Goal: Information Seeking & Learning: Learn about a topic

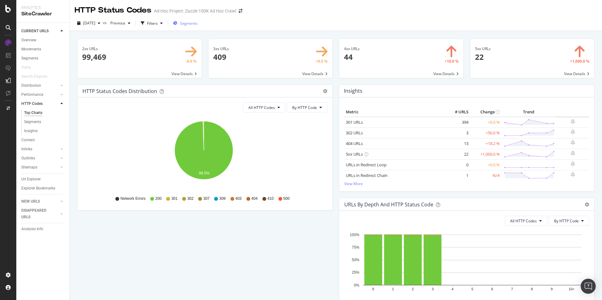
click at [197, 24] on span "Segments" at bounding box center [189, 23] width 18 height 5
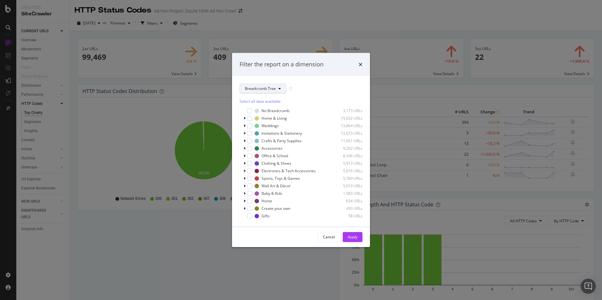
click at [270, 85] on button "Breadcrumb Tree" at bounding box center [262, 89] width 47 height 10
click at [359, 64] on icon "times" at bounding box center [361, 64] width 4 height 5
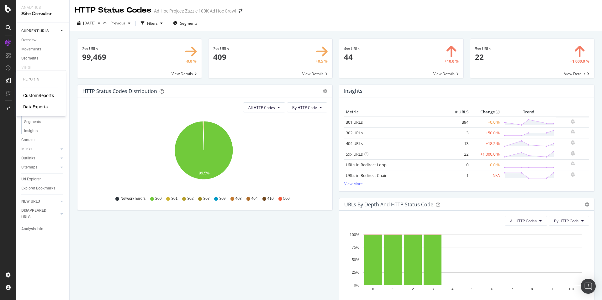
click at [28, 94] on div "CustomReports" at bounding box center [38, 95] width 31 height 6
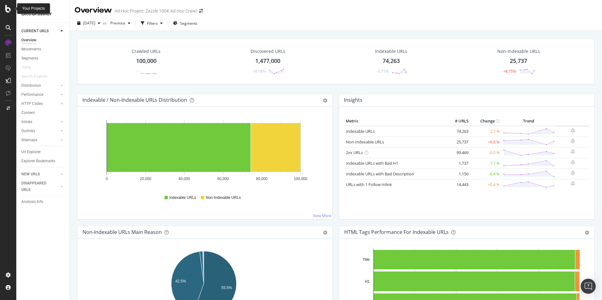
click at [8, 10] on icon at bounding box center [8, 9] width 6 height 8
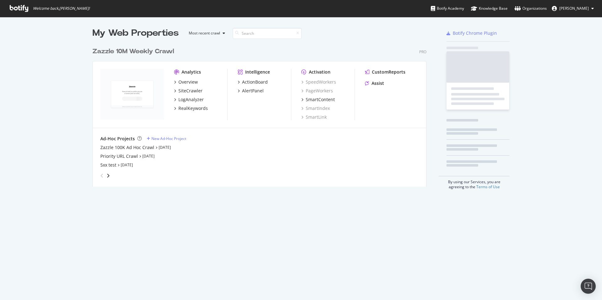
scroll to position [296, 592]
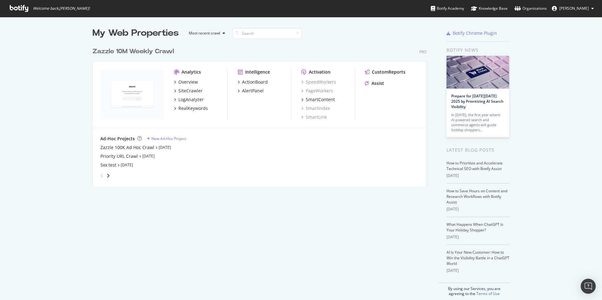
click at [190, 95] on div "Overview SiteCrawler LogAnalyzer RealKeywords" at bounding box center [200, 95] width 53 height 33
click at [190, 97] on div "LogAnalyzer" at bounding box center [190, 100] width 25 height 6
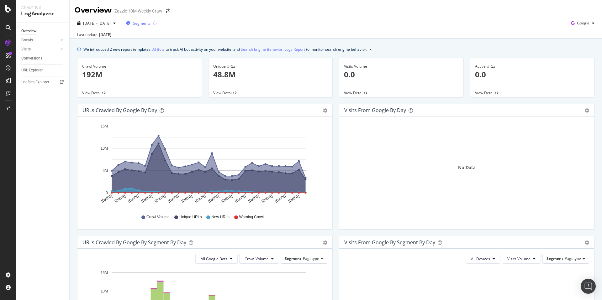
click at [150, 20] on div "Segments" at bounding box center [138, 22] width 24 height 9
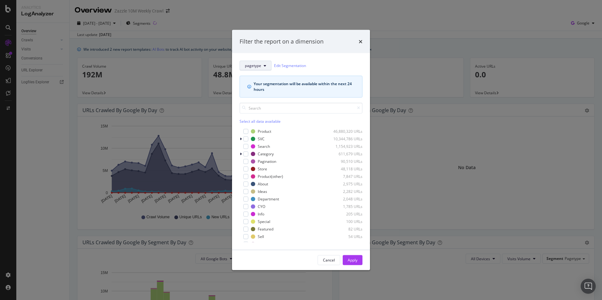
click at [263, 65] on button "pagetype" at bounding box center [255, 65] width 32 height 10
click at [270, 99] on span "Occasions" at bounding box center [266, 100] width 42 height 6
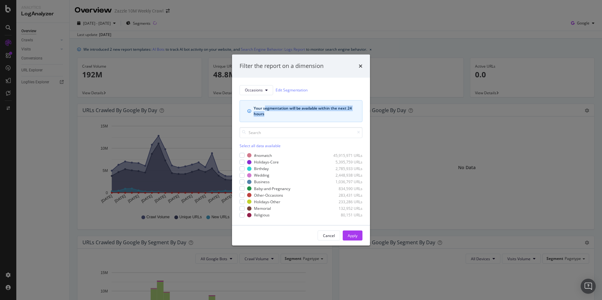
drag, startPoint x: 313, startPoint y: 115, endPoint x: 265, endPoint y: 108, distance: 48.1
click at [265, 108] on div "Your segmentation will be available within the next 24 hours" at bounding box center [304, 111] width 101 height 11
click at [297, 90] on link "Edit Segmentation" at bounding box center [292, 90] width 32 height 7
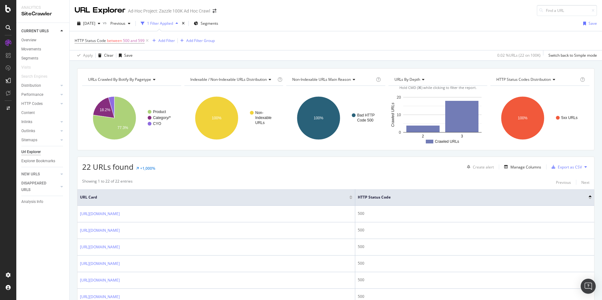
scroll to position [307, 0]
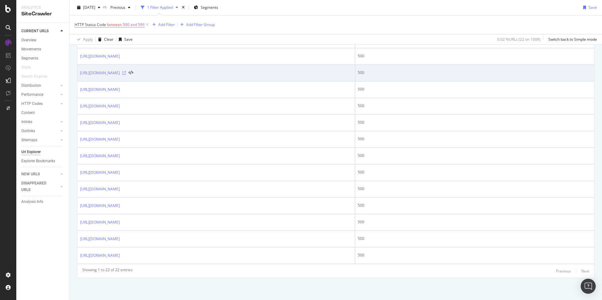
click at [126, 73] on icon at bounding box center [124, 73] width 4 height 4
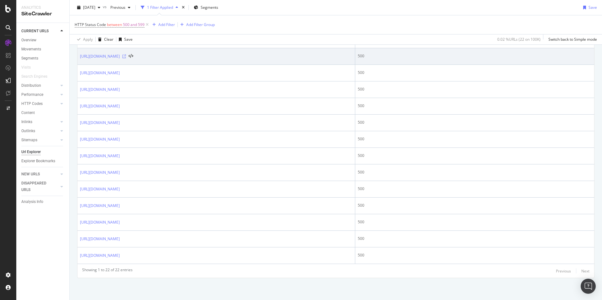
click at [126, 55] on icon at bounding box center [124, 57] width 4 height 4
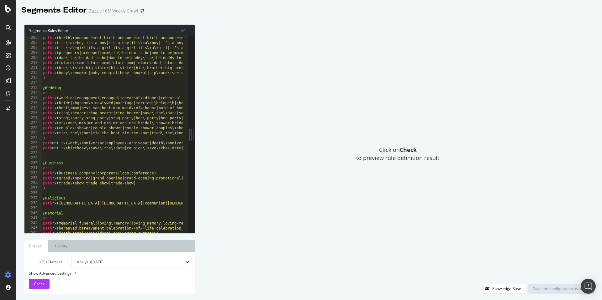
scroll to position [995, 0]
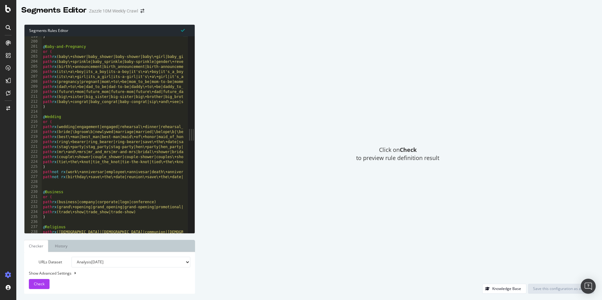
drag, startPoint x: 71, startPoint y: 234, endPoint x: 97, endPoint y: 232, distance: 25.4
click at [97, 232] on div "Segments Rules Editor 199 200 201 202 203 204 205 206 207 208 209 210 211 212 2…" at bounding box center [109, 128] width 171 height 209
click at [100, 84] on div ") @ Baby-and-Pregnancy or ( path rx (baby\+shower|baby_shower|baby-shower|baby\…" at bounding box center [243, 135] width 402 height 202
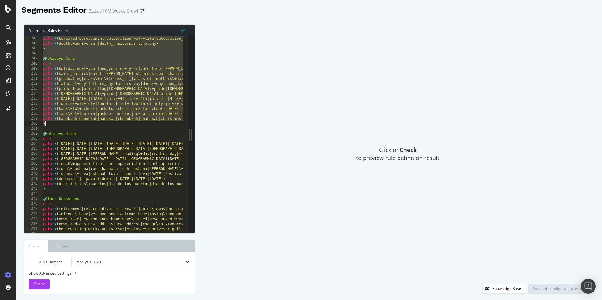
scroll to position [1290, 0]
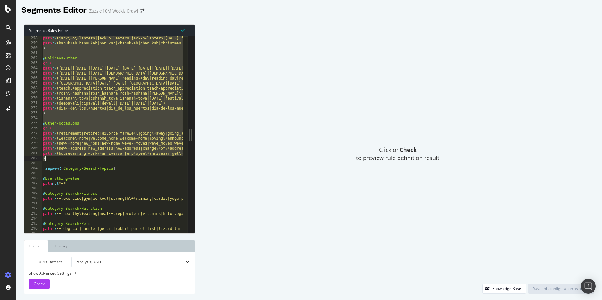
drag, startPoint x: 61, startPoint y: 82, endPoint x: 79, endPoint y: 160, distance: 79.3
click at [79, 160] on div "path rx (jack\+o\+lantern|jack_o_lantern|jack-o-lantern|thanksgiving|friendsgiv…" at bounding box center [243, 137] width 402 height 202
type textarea "path rx (housewarming|work\+anniversar|employee\+annivesar|get\+well|get_well|g…"
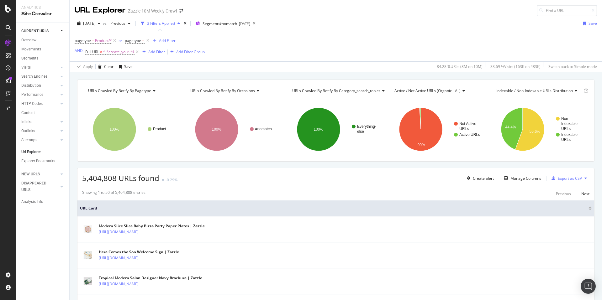
scroll to position [91, 0]
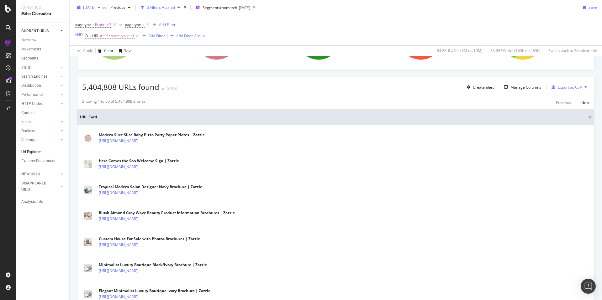
click at [95, 8] on span "[DATE]" at bounding box center [89, 7] width 12 height 5
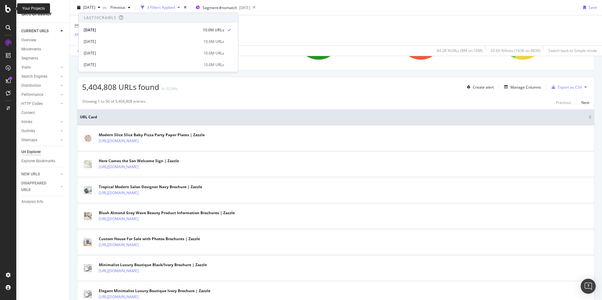
click at [10, 11] on icon at bounding box center [8, 9] width 6 height 8
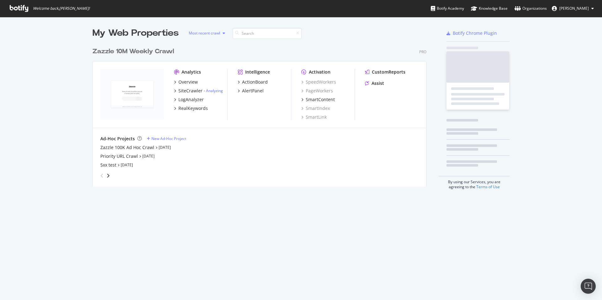
scroll to position [296, 592]
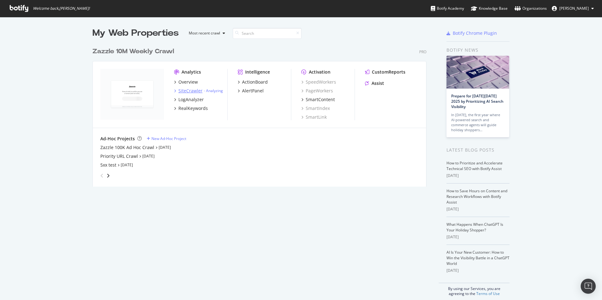
click at [195, 93] on div "SiteCrawler" at bounding box center [190, 91] width 24 height 6
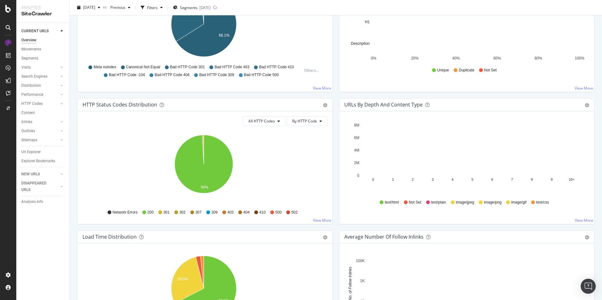
scroll to position [265, 0]
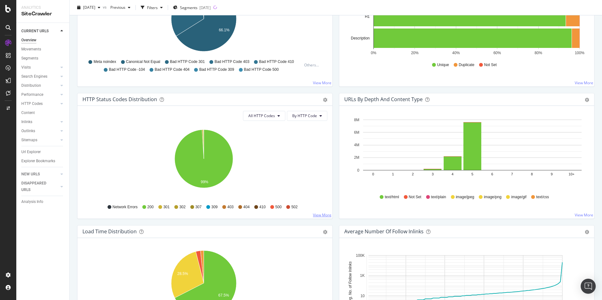
click at [319, 217] on link "View More" at bounding box center [322, 215] width 18 height 5
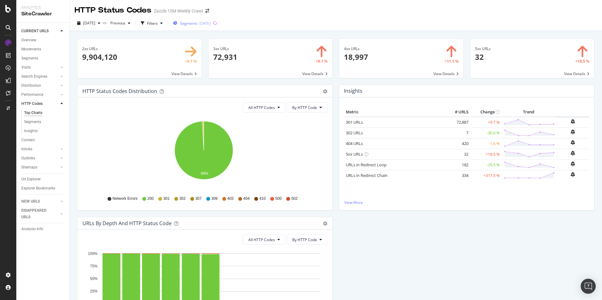
click at [185, 27] on div "Segments 2025-09-17" at bounding box center [192, 22] width 38 height 9
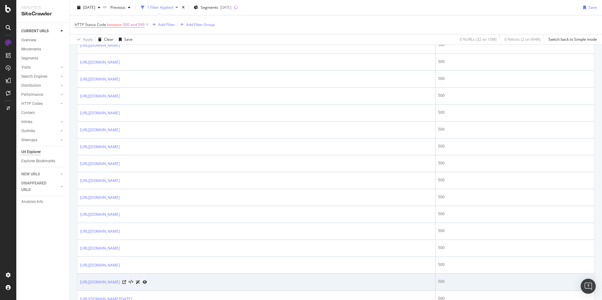
scroll to position [301, 0]
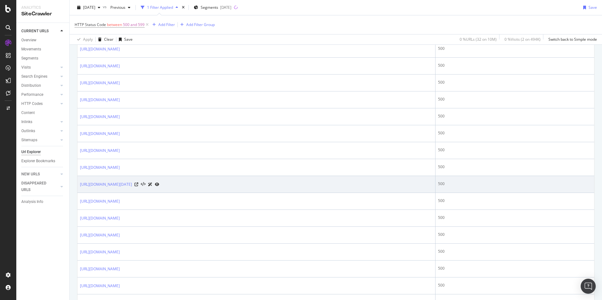
click at [159, 182] on div at bounding box center [146, 184] width 25 height 7
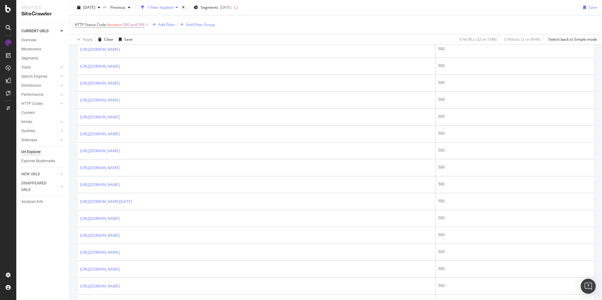
scroll to position [177, 0]
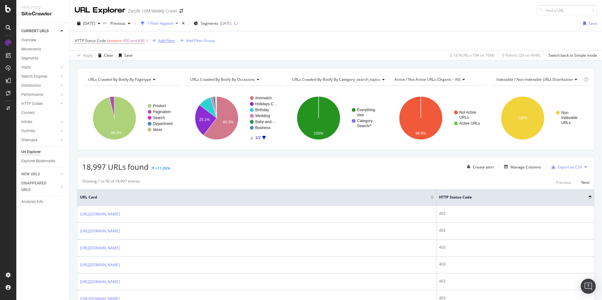
click at [166, 39] on div "Add Filter" at bounding box center [166, 40] width 17 height 5
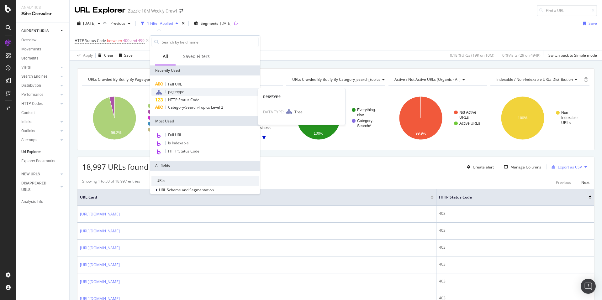
click at [183, 91] on span "pagetype" at bounding box center [176, 91] width 16 height 5
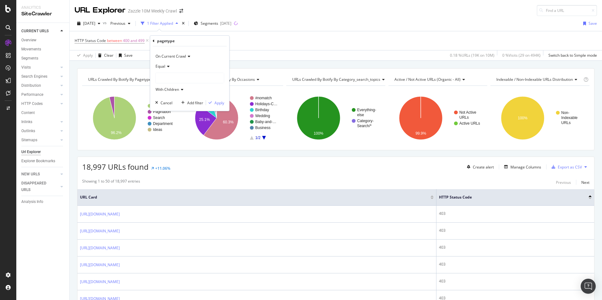
click at [167, 66] on icon at bounding box center [167, 67] width 4 height 4
click at [172, 85] on span "Not Equal" at bounding box center [166, 87] width 17 height 5
click at [176, 81] on div at bounding box center [189, 78] width 68 height 10
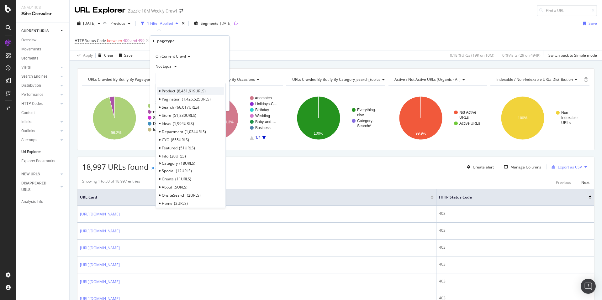
click at [186, 92] on span "8,451,619 URLS" at bounding box center [191, 90] width 29 height 5
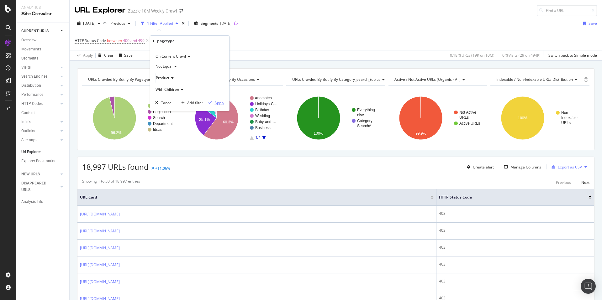
click at [214, 100] on div "Apply" at bounding box center [219, 102] width 10 height 5
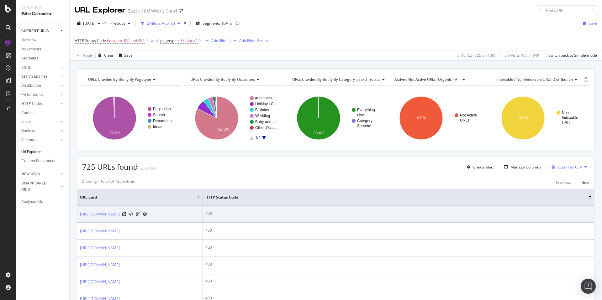
click at [120, 216] on link "https://www.zazzle.com/im_telling_dad_funny_jesus_religious_christian_hum_magne…" at bounding box center [100, 214] width 40 height 6
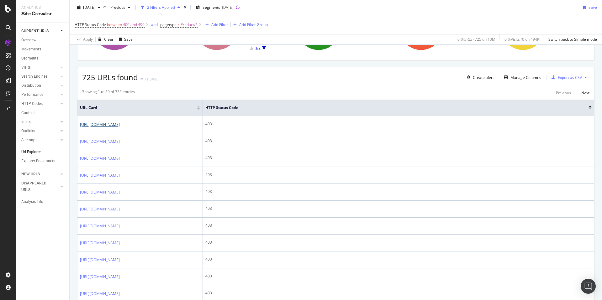
scroll to position [58, 0]
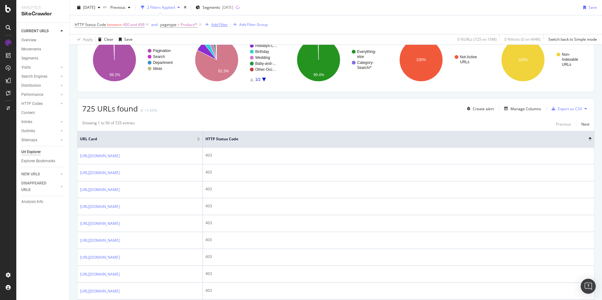
click at [222, 24] on div "Add Filter" at bounding box center [219, 24] width 17 height 5
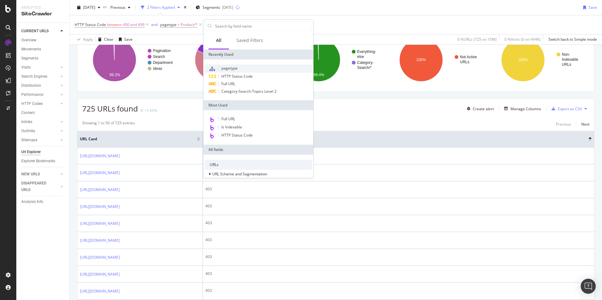
click at [253, 70] on div "pagetype" at bounding box center [258, 69] width 107 height 8
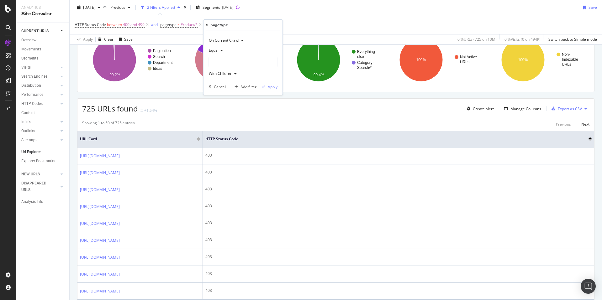
click at [253, 70] on div "With Children" at bounding box center [242, 74] width 69 height 10
click at [208, 24] on div "pagetype" at bounding box center [243, 25] width 74 height 11
click at [207, 24] on icon at bounding box center [207, 25] width 2 height 4
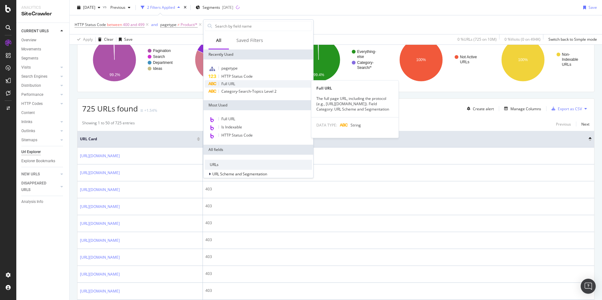
click at [243, 82] on div "Full URL" at bounding box center [258, 84] width 107 height 8
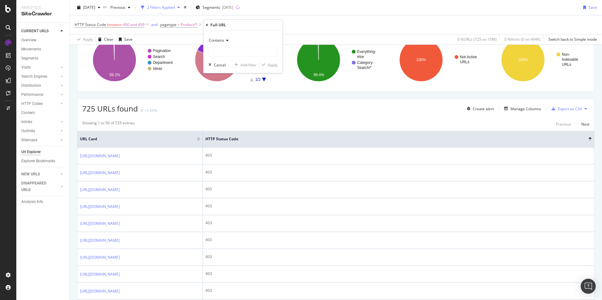
click at [229, 40] on div "Contains" at bounding box center [242, 40] width 69 height 10
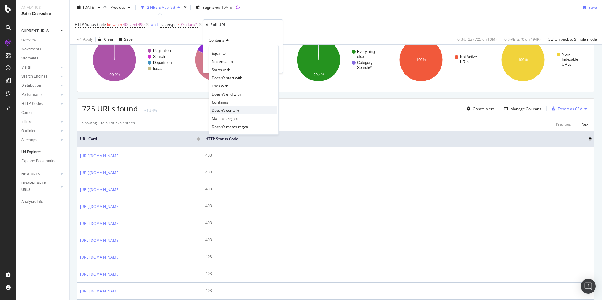
click at [244, 108] on div "Doesn't contain" at bounding box center [243, 110] width 67 height 8
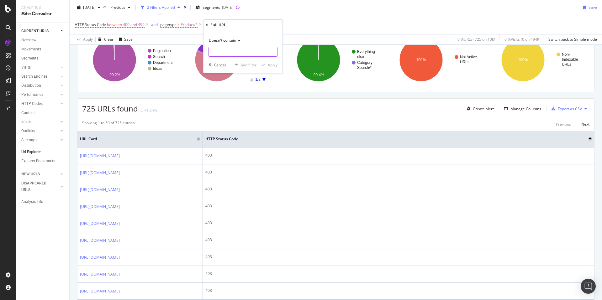
click at [241, 53] on input "text" at bounding box center [243, 52] width 68 height 10
type input "?pg="
click at [273, 66] on div "Apply" at bounding box center [273, 64] width 10 height 5
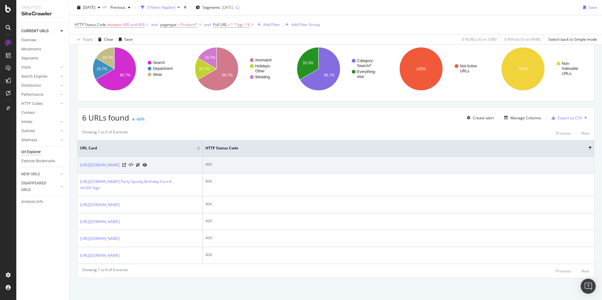
scroll to position [72, 0]
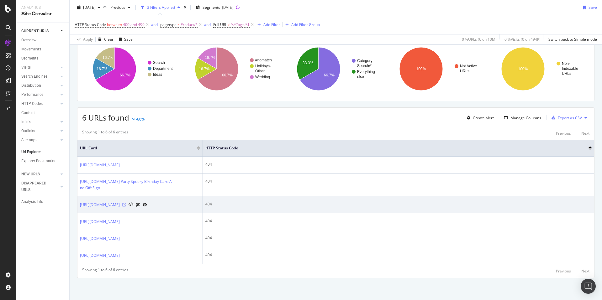
click at [126, 203] on icon at bounding box center [124, 205] width 4 height 4
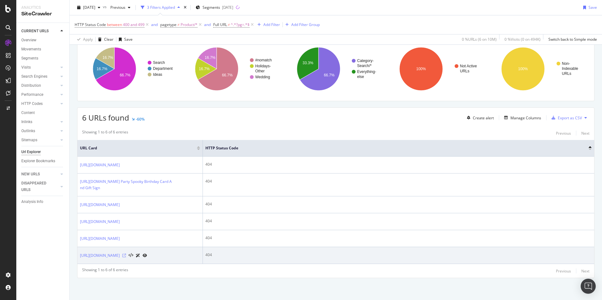
click at [126, 254] on icon at bounding box center [124, 256] width 4 height 4
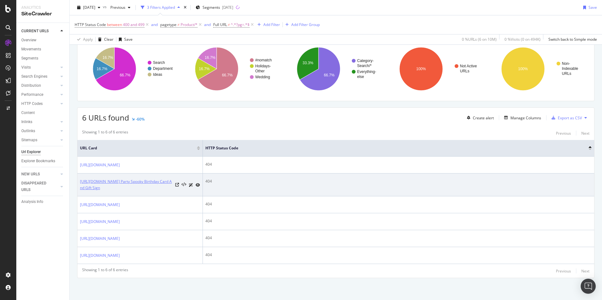
click at [144, 179] on link "https://www.zazzle.com/ideas/occasions/Halloween Party Spooky Birthday Card And…" at bounding box center [126, 185] width 93 height 13
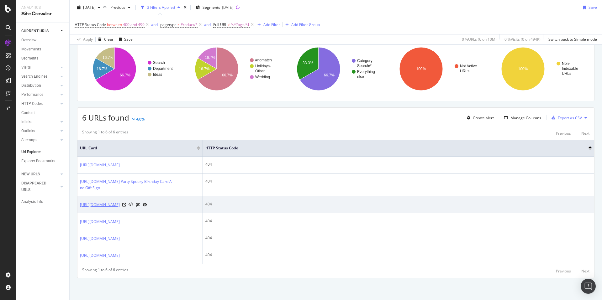
click at [120, 202] on link "[URL][DOMAIN_NAME]" at bounding box center [100, 205] width 40 height 6
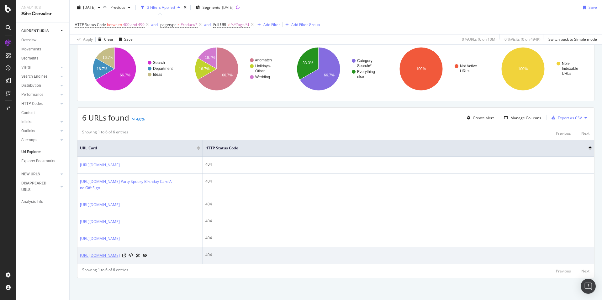
click at [120, 253] on link "https://www.zazzle.com/teacher+appreciation+gifts?dp=252181696752407675" at bounding box center [100, 256] width 40 height 6
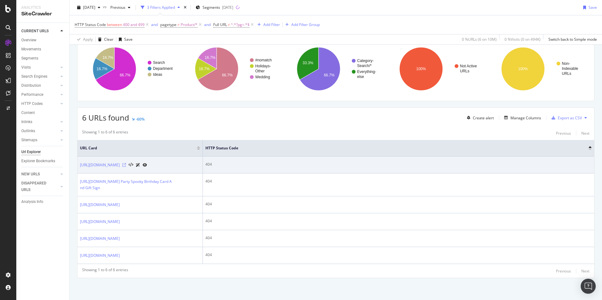
click at [126, 163] on icon at bounding box center [124, 165] width 4 height 4
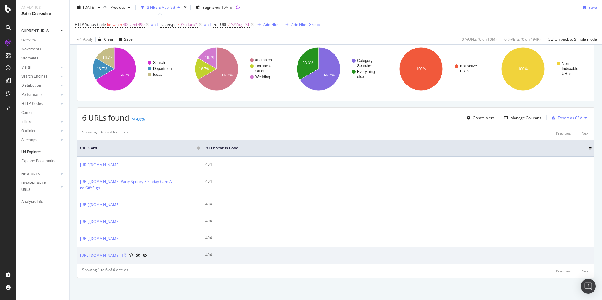
click at [126, 254] on icon at bounding box center [124, 256] width 4 height 4
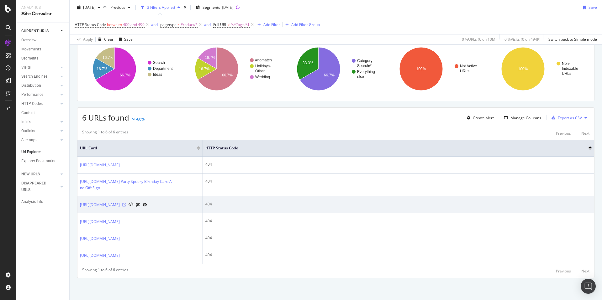
click at [126, 203] on icon at bounding box center [124, 205] width 4 height 4
click at [120, 202] on link "https://www.zazzle.com/c/favors?f_psi=250044340197797250" at bounding box center [100, 205] width 40 height 6
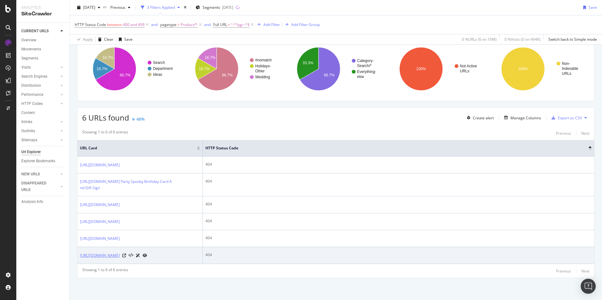
click at [120, 253] on link "[URL][DOMAIN_NAME]" at bounding box center [100, 256] width 40 height 6
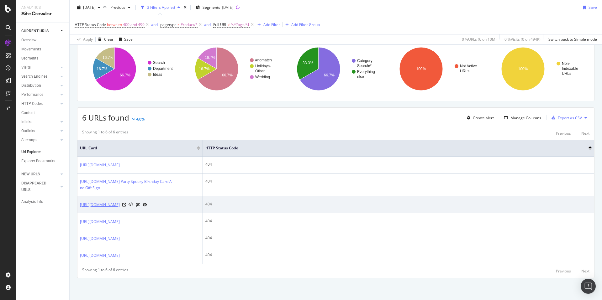
click at [120, 202] on link "https://www.zazzle.com/c/favors?f_psi=250044340197797250" at bounding box center [100, 205] width 40 height 6
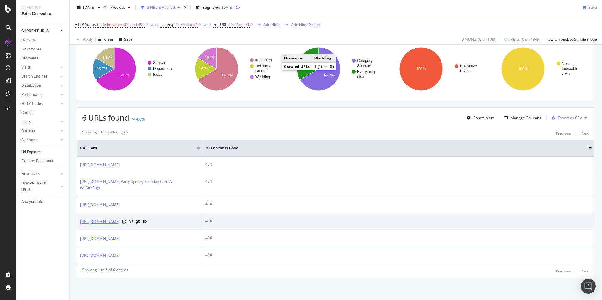
click at [120, 219] on link "[URL][DOMAIN_NAME]" at bounding box center [100, 222] width 40 height 6
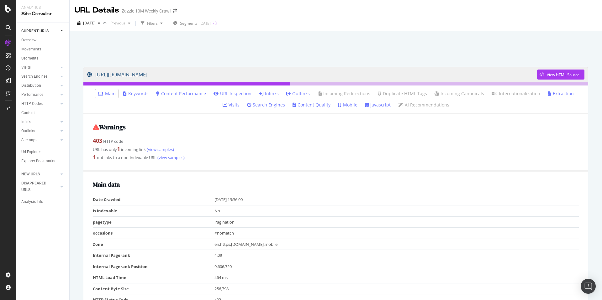
click at [218, 81] on link "[URL][DOMAIN_NAME]" at bounding box center [312, 75] width 450 height 16
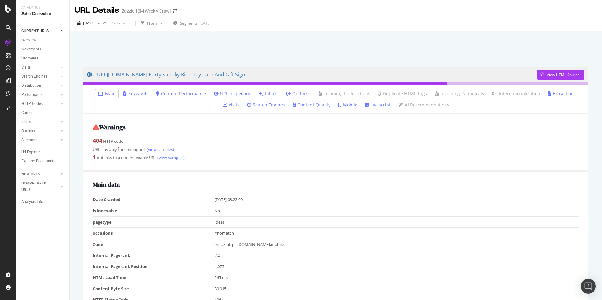
click at [414, 52] on div at bounding box center [335, 47] width 517 height 27
click at [259, 94] on link "Inlinks" at bounding box center [269, 94] width 20 height 6
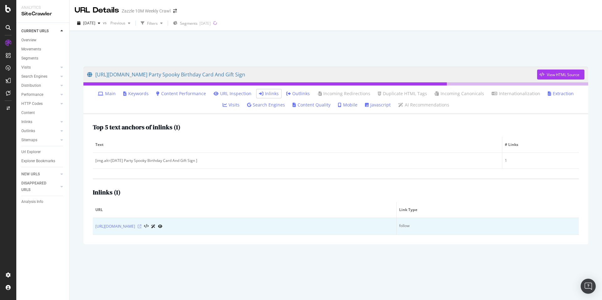
click at [141, 226] on icon at bounding box center [140, 227] width 4 height 4
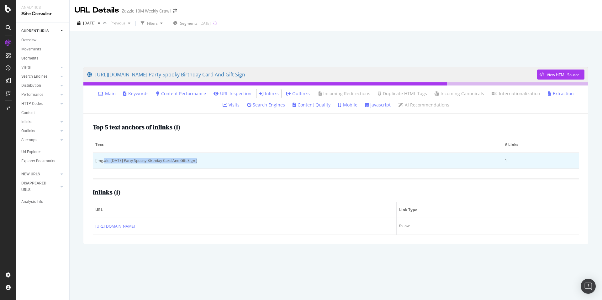
drag, startPoint x: 200, startPoint y: 161, endPoint x: 104, endPoint y: 162, distance: 95.9
click at [104, 162] on div "[img.alt=Halloween Party Spooky Birthday Card And Gift Sign ]" at bounding box center [297, 161] width 404 height 6
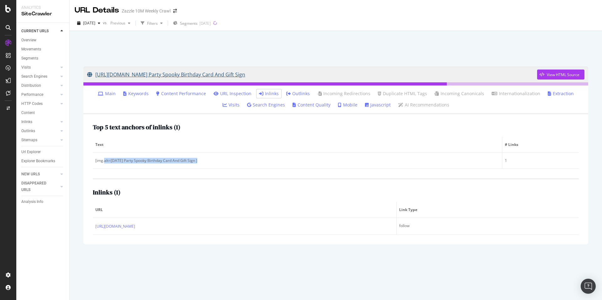
copy div "alt=Halloween Party Spooky Birthday Card And Gift Sig"
click at [275, 79] on link "https://www.zazzle.com/ideas/occasions/Halloween Party Spooky Birthday Card And…" at bounding box center [312, 75] width 450 height 16
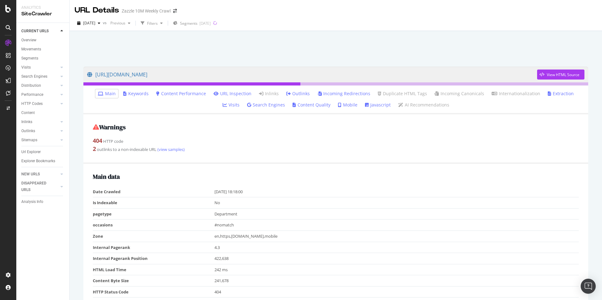
click at [335, 95] on link "Incoming Redirections" at bounding box center [343, 94] width 53 height 6
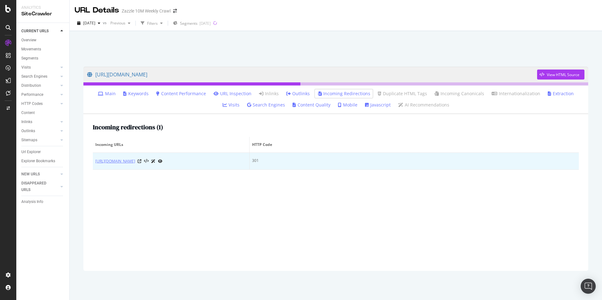
click at [135, 160] on link "[URL][DOMAIN_NAME]" at bounding box center [115, 161] width 40 height 6
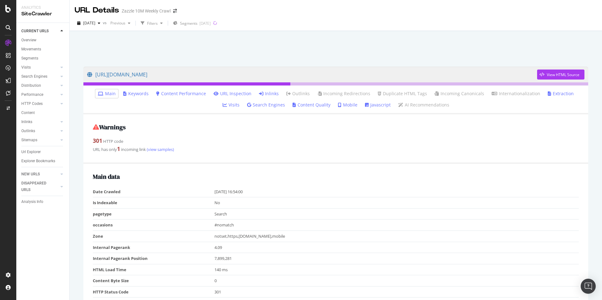
click at [259, 94] on link "Inlinks" at bounding box center [269, 94] width 20 height 6
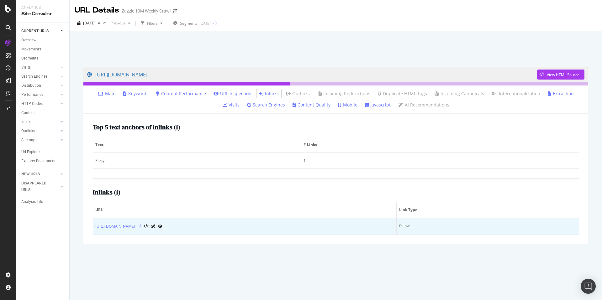
click at [141, 226] on icon at bounding box center [140, 227] width 4 height 4
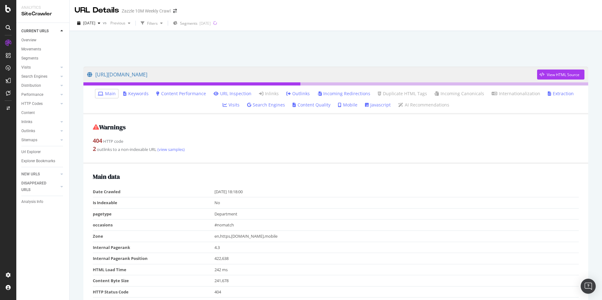
click at [325, 94] on link "Incoming Redirections" at bounding box center [343, 94] width 53 height 6
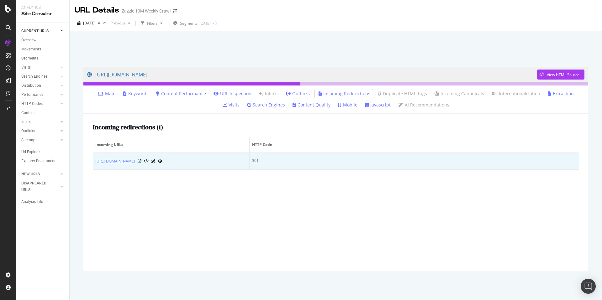
click at [135, 160] on link "[URL][DOMAIN_NAME]" at bounding box center [115, 161] width 40 height 6
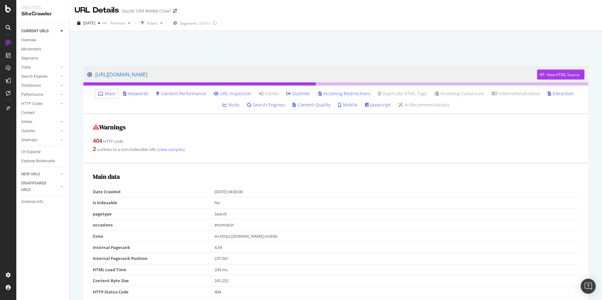
click at [317, 95] on link "Incoming Redirections" at bounding box center [343, 94] width 53 height 6
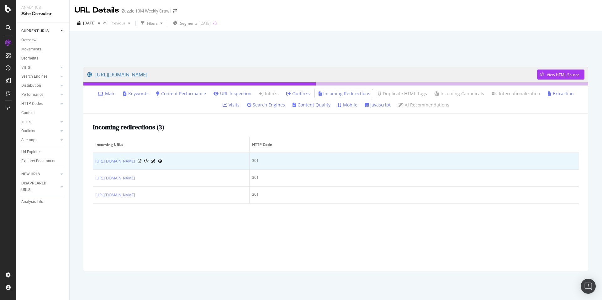
click at [129, 165] on link "[URL][DOMAIN_NAME]" at bounding box center [115, 161] width 40 height 6
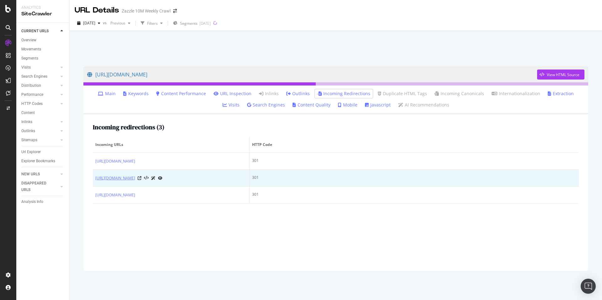
click at [135, 181] on link "https://www.zazzle.com/gifts_teacher_teacher_touch_tomorrow_today_hitch_cover-2…" at bounding box center [115, 178] width 40 height 6
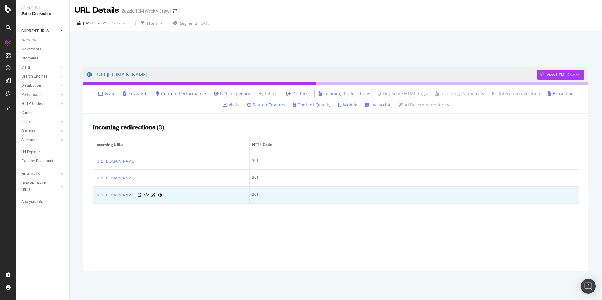
click at [135, 198] on link "https://www.zazzle.com/gifts_teacher_teaching_my_tribe_hitch_cover-256255866138…" at bounding box center [115, 195] width 40 height 6
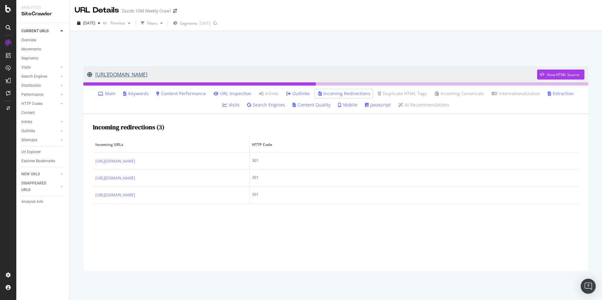
click at [269, 74] on link "https://www.zazzle.com/teacher+appreciation+gifts?dp=252181696752407675" at bounding box center [312, 75] width 450 height 16
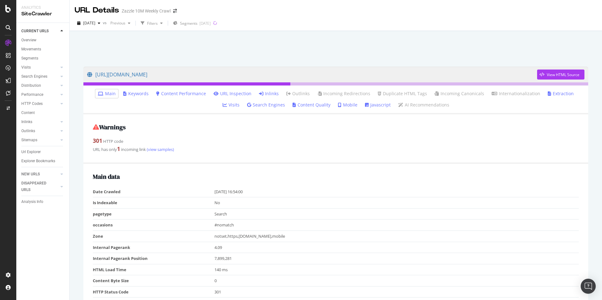
click at [259, 93] on link "Inlinks" at bounding box center [269, 94] width 20 height 6
click at [319, 93] on link "Incoming Redirections" at bounding box center [343, 94] width 53 height 6
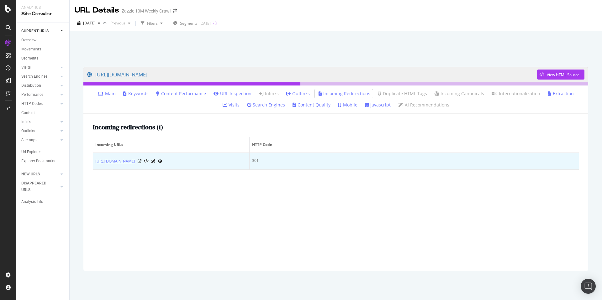
click at [135, 161] on link "https://www.zazzle.com/peanuts+party+gifts?f_psi=250044340197797250" at bounding box center [115, 161] width 40 height 6
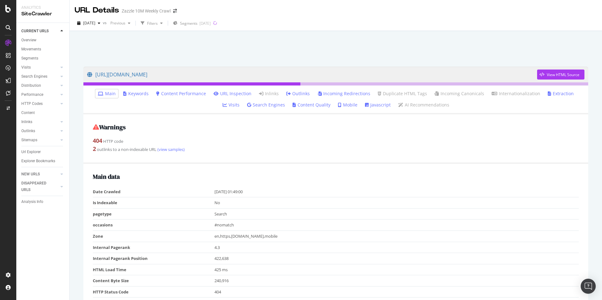
click at [322, 94] on link "Incoming Redirections" at bounding box center [343, 94] width 53 height 6
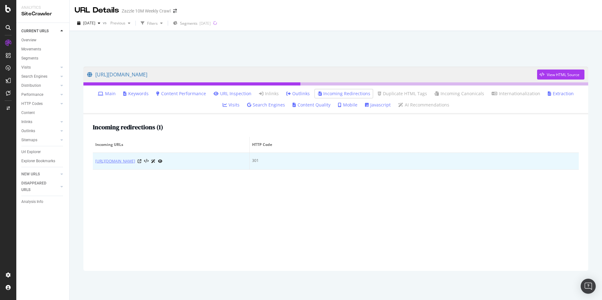
click at [135, 161] on link "[URL][DOMAIN_NAME]" at bounding box center [115, 161] width 40 height 6
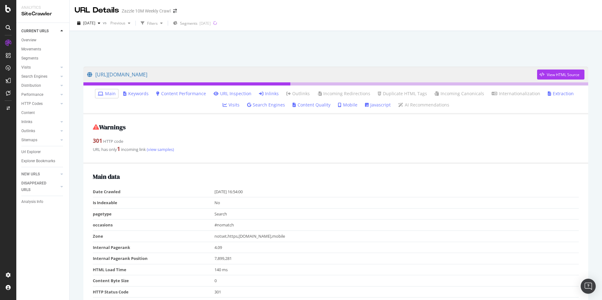
click at [259, 93] on link "Inlinks" at bounding box center [269, 94] width 20 height 6
click at [259, 94] on link "Inlinks" at bounding box center [269, 94] width 20 height 6
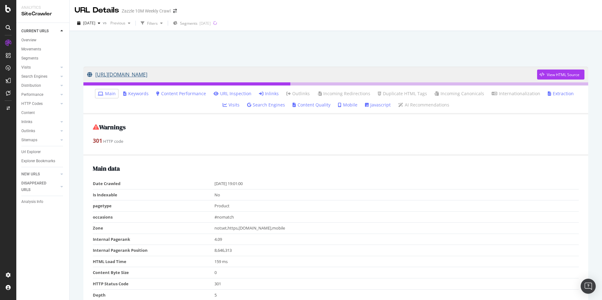
click at [279, 75] on link "https://www.zazzle.com/gifts_teacher_teaching_my_tribe_hitch_cover-256255866138…" at bounding box center [312, 75] width 450 height 16
click at [39, 152] on div "Url Explorer" at bounding box center [30, 152] width 19 height 7
click at [259, 93] on link "Inlinks" at bounding box center [269, 94] width 20 height 6
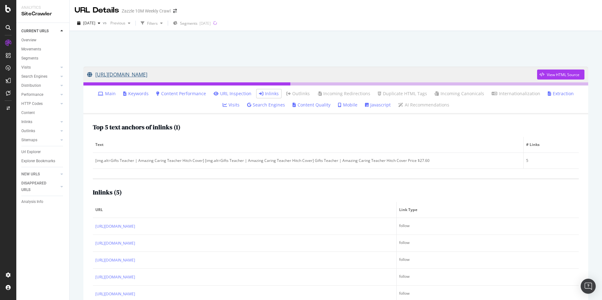
click at [240, 76] on link "[URL][DOMAIN_NAME]" at bounding box center [312, 75] width 450 height 16
click at [237, 77] on link "[URL][DOMAIN_NAME]" at bounding box center [312, 75] width 450 height 16
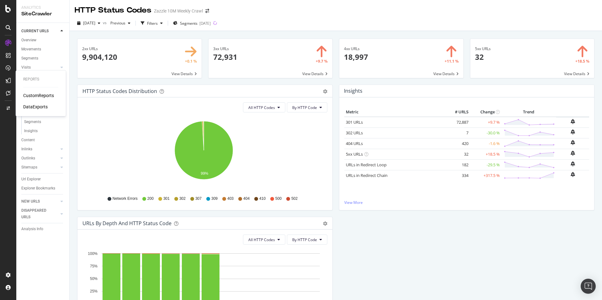
click at [28, 94] on div "CustomReports" at bounding box center [38, 95] width 31 height 6
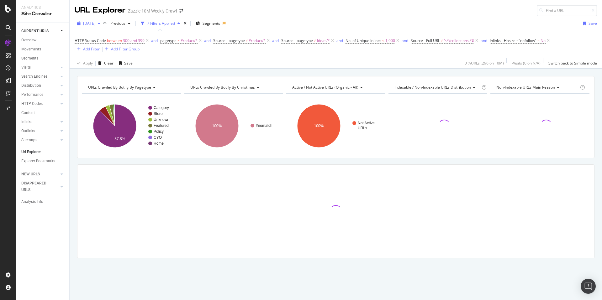
click at [95, 25] on span "[DATE]" at bounding box center [89, 23] width 12 height 5
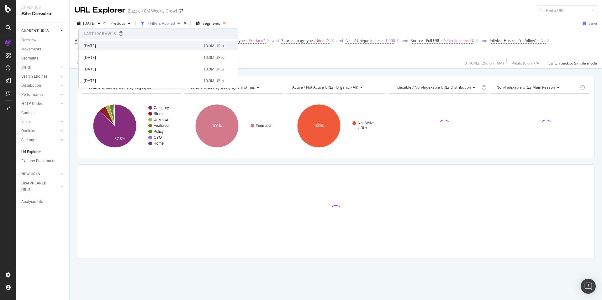
click at [134, 46] on div "[DATE]" at bounding box center [142, 46] width 116 height 6
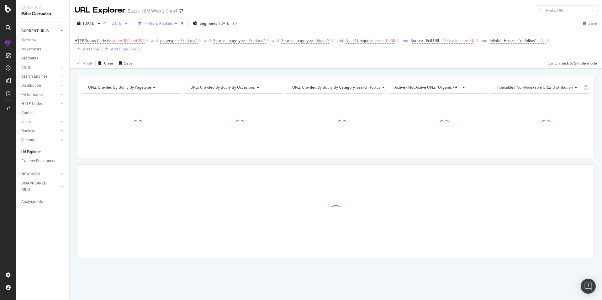
click at [123, 22] on span "[DATE]" at bounding box center [115, 23] width 15 height 5
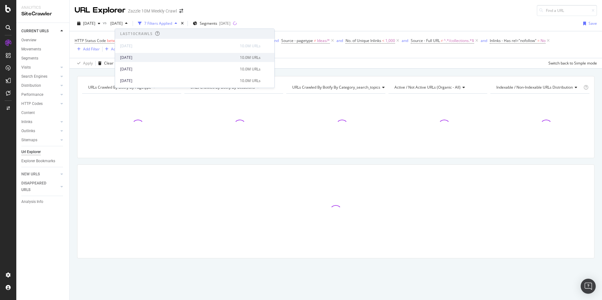
click at [182, 56] on div "[DATE]" at bounding box center [178, 58] width 116 height 6
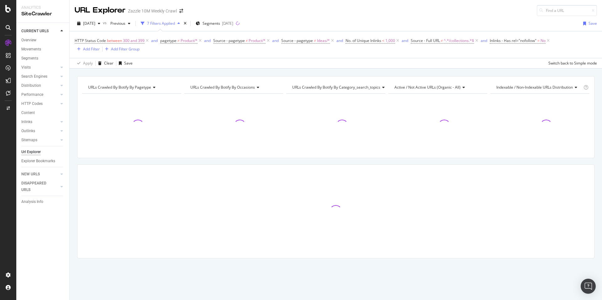
click at [32, 150] on div "Url Explorer" at bounding box center [30, 152] width 19 height 7
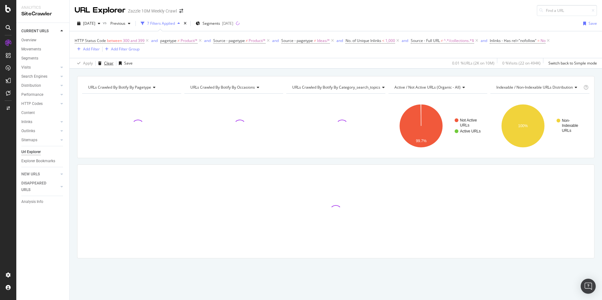
click at [108, 61] on div "Clear" at bounding box center [108, 62] width 9 height 5
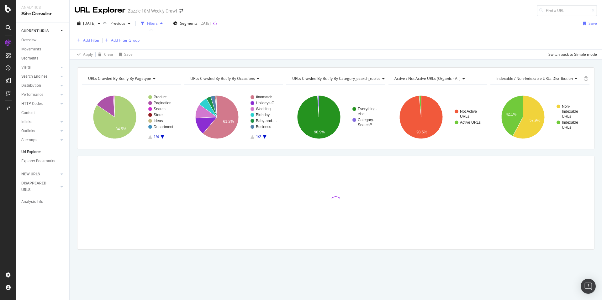
click at [91, 39] on div "Add Filter" at bounding box center [91, 40] width 17 height 5
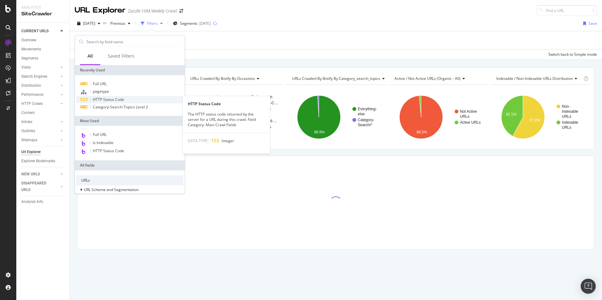
click at [116, 98] on span "HTTP Status Code" at bounding box center [108, 99] width 31 height 5
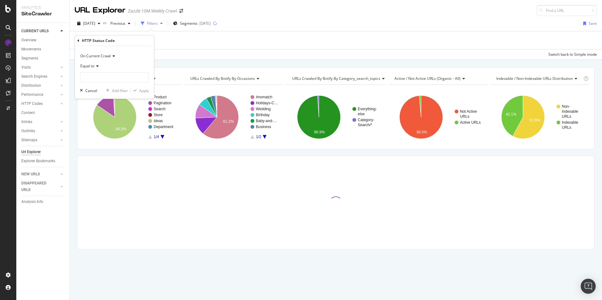
click at [86, 68] on span "Equal to" at bounding box center [87, 65] width 14 height 5
click at [92, 65] on span "Equal to" at bounding box center [87, 65] width 14 height 5
click at [87, 66] on span "Equal to" at bounding box center [87, 65] width 14 height 5
click at [96, 66] on icon at bounding box center [96, 66] width 4 height 4
click at [78, 40] on icon at bounding box center [78, 41] width 2 height 4
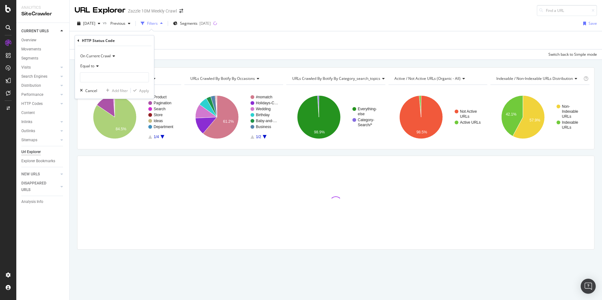
click at [318, 39] on div "Add Filter Add Filter Group" at bounding box center [336, 40] width 522 height 18
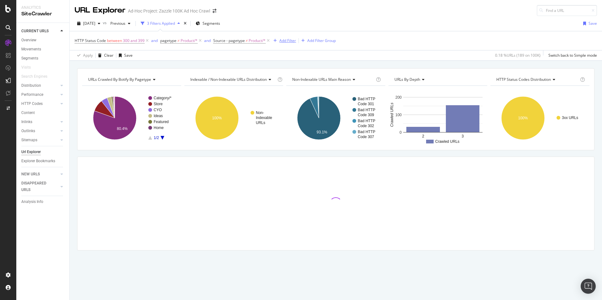
click at [290, 42] on div "Add Filter" at bounding box center [287, 40] width 17 height 5
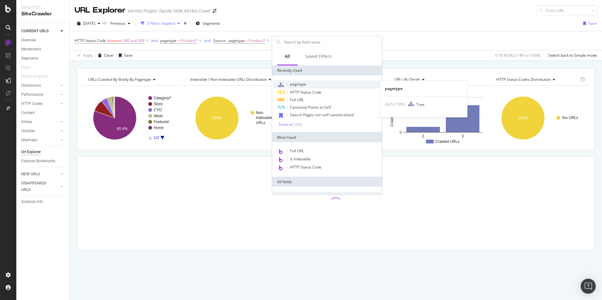
click at [310, 85] on div "pagetype" at bounding box center [326, 85] width 107 height 8
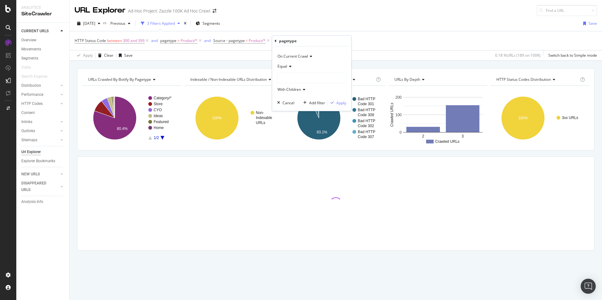
click at [280, 65] on span "Equal" at bounding box center [282, 66] width 10 height 5
click at [302, 88] on div "Not Equal" at bounding box center [312, 87] width 67 height 8
click at [304, 81] on div at bounding box center [311, 78] width 68 height 10
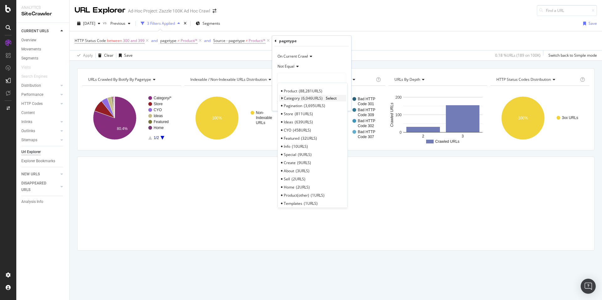
click at [313, 100] on span "6,046 URLS" at bounding box center [311, 98] width 21 height 5
click at [325, 103] on div "Search 6,046 URLS" at bounding box center [312, 106] width 67 height 8
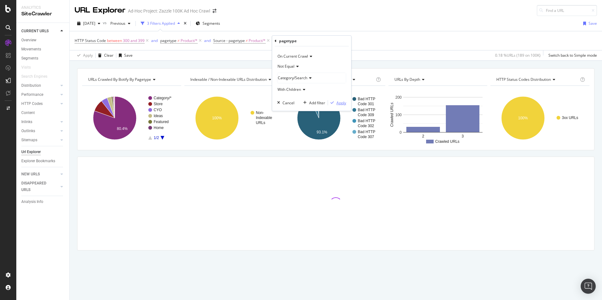
click at [340, 101] on div "Apply" at bounding box center [341, 102] width 10 height 5
